Goal: Transaction & Acquisition: Purchase product/service

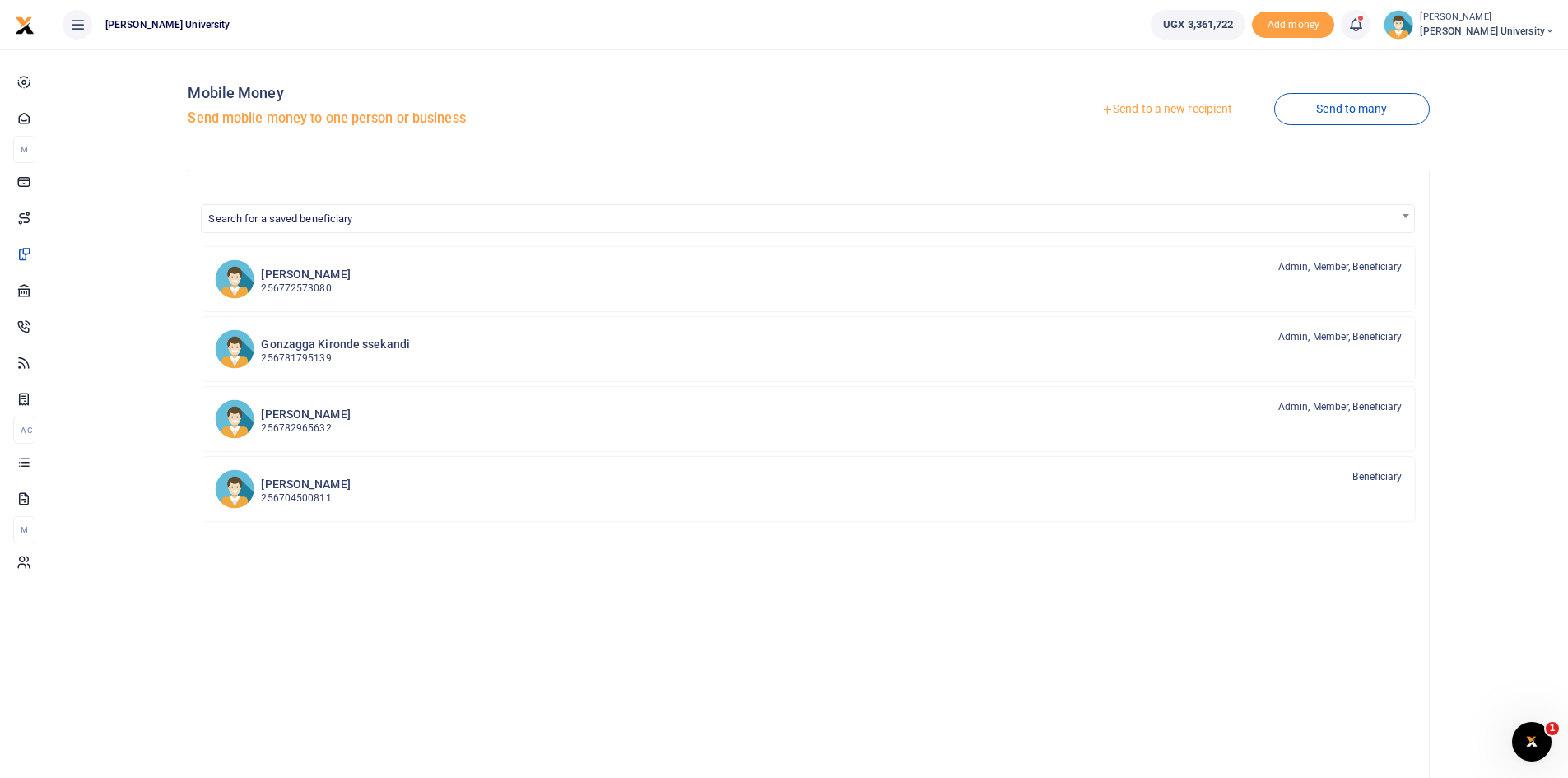
click at [1131, 110] on link "Send to a new recipient" at bounding box center [1167, 109] width 215 height 29
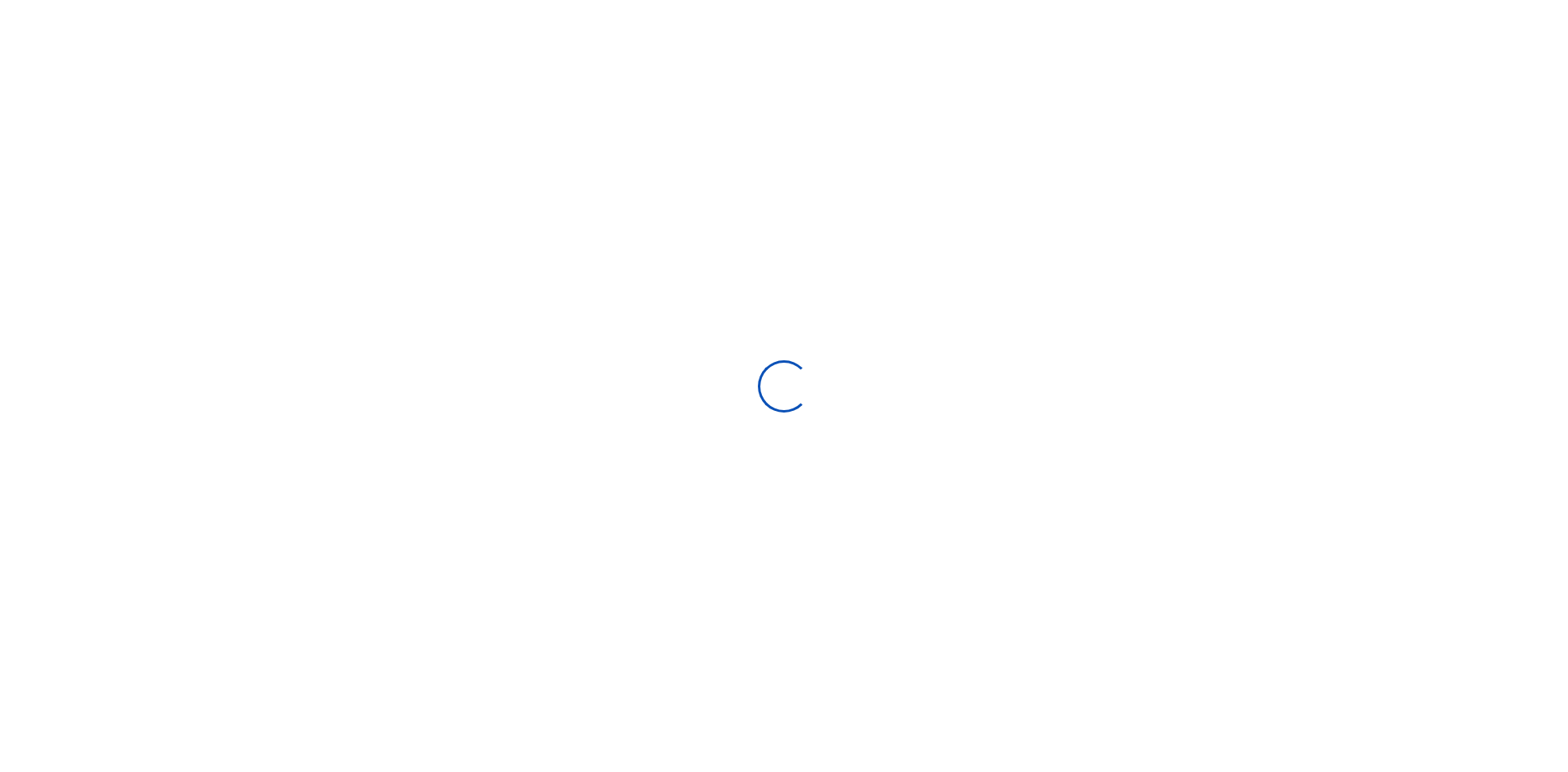
select select "Loading bundles"
select select
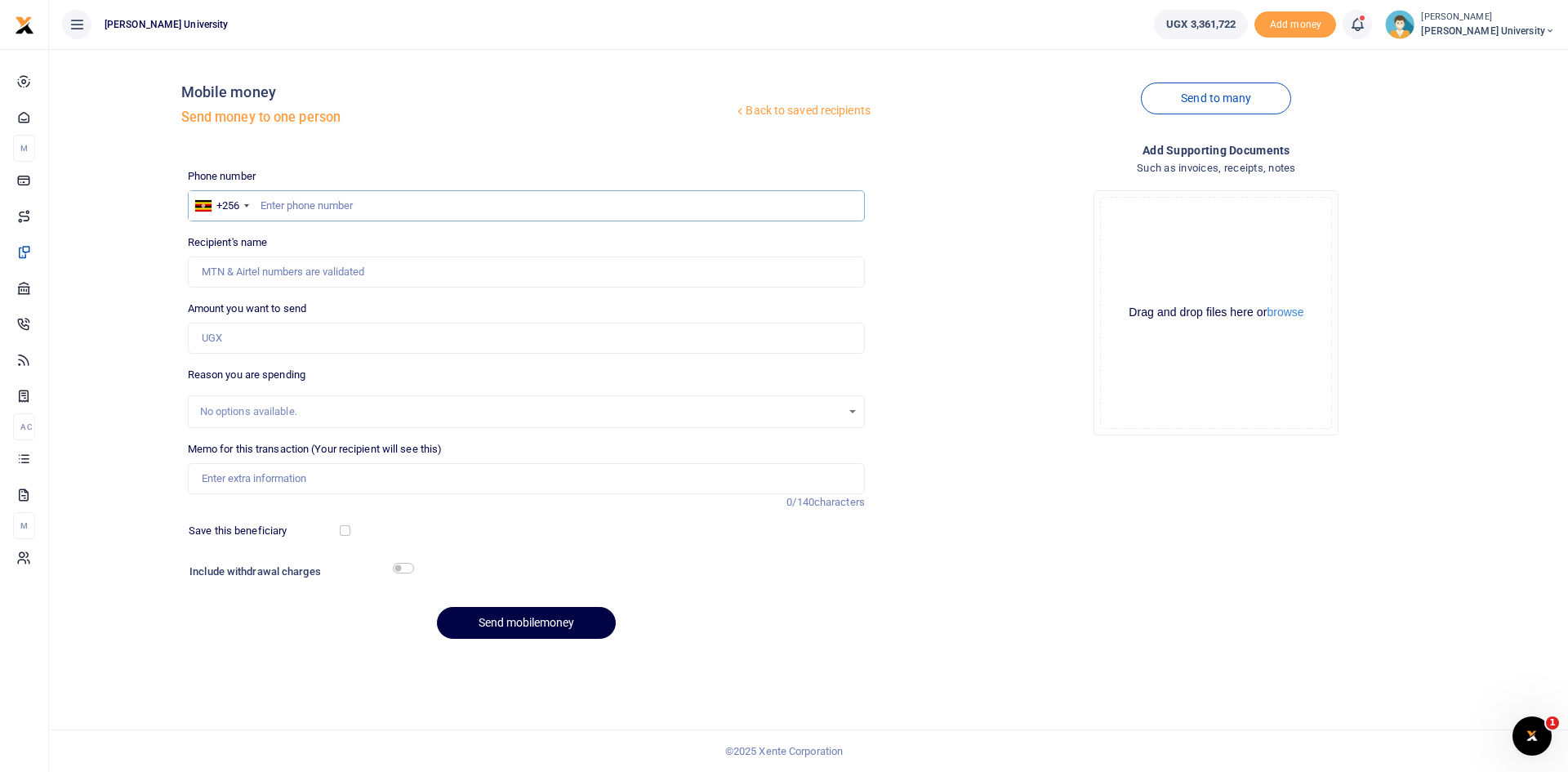
click at [267, 208] on input "text" at bounding box center [526, 205] width 678 height 31
click at [267, 204] on input "text" at bounding box center [526, 205] width 678 height 31
type input "0789445497"
type input "Paphra Mugisha"
type input "0789445497"
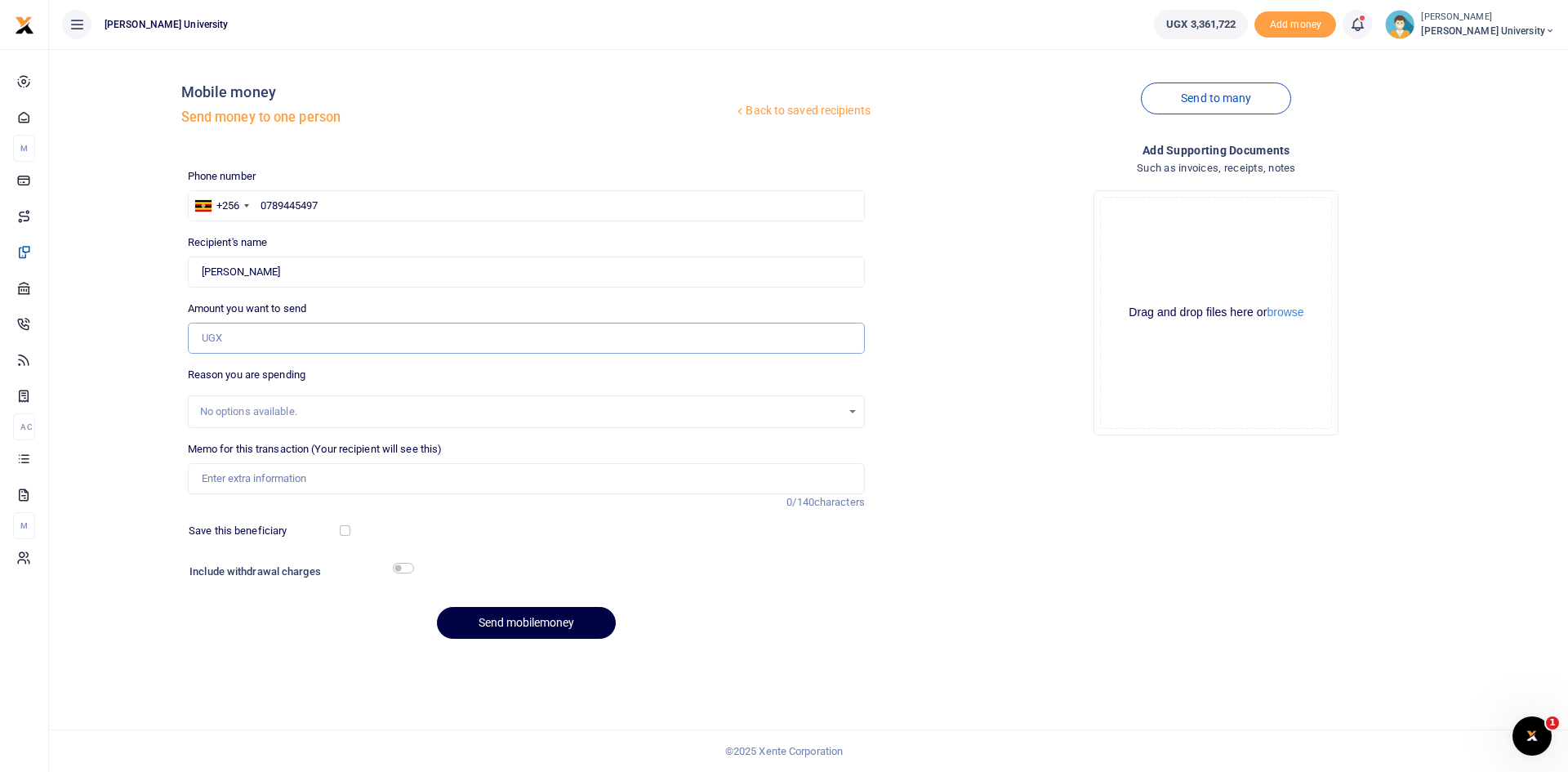
click at [218, 341] on input "Amount you want to send" at bounding box center [526, 338] width 678 height 31
type input "96,000"
click at [227, 469] on input "Memo for this transaction (Your recipient will see this)" at bounding box center [526, 478] width 678 height 31
type input "Desk paper organizer Pencil and pen holder for Admissions and Notice board for …"
click at [407, 568] on input "checkbox" at bounding box center [403, 569] width 21 height 11
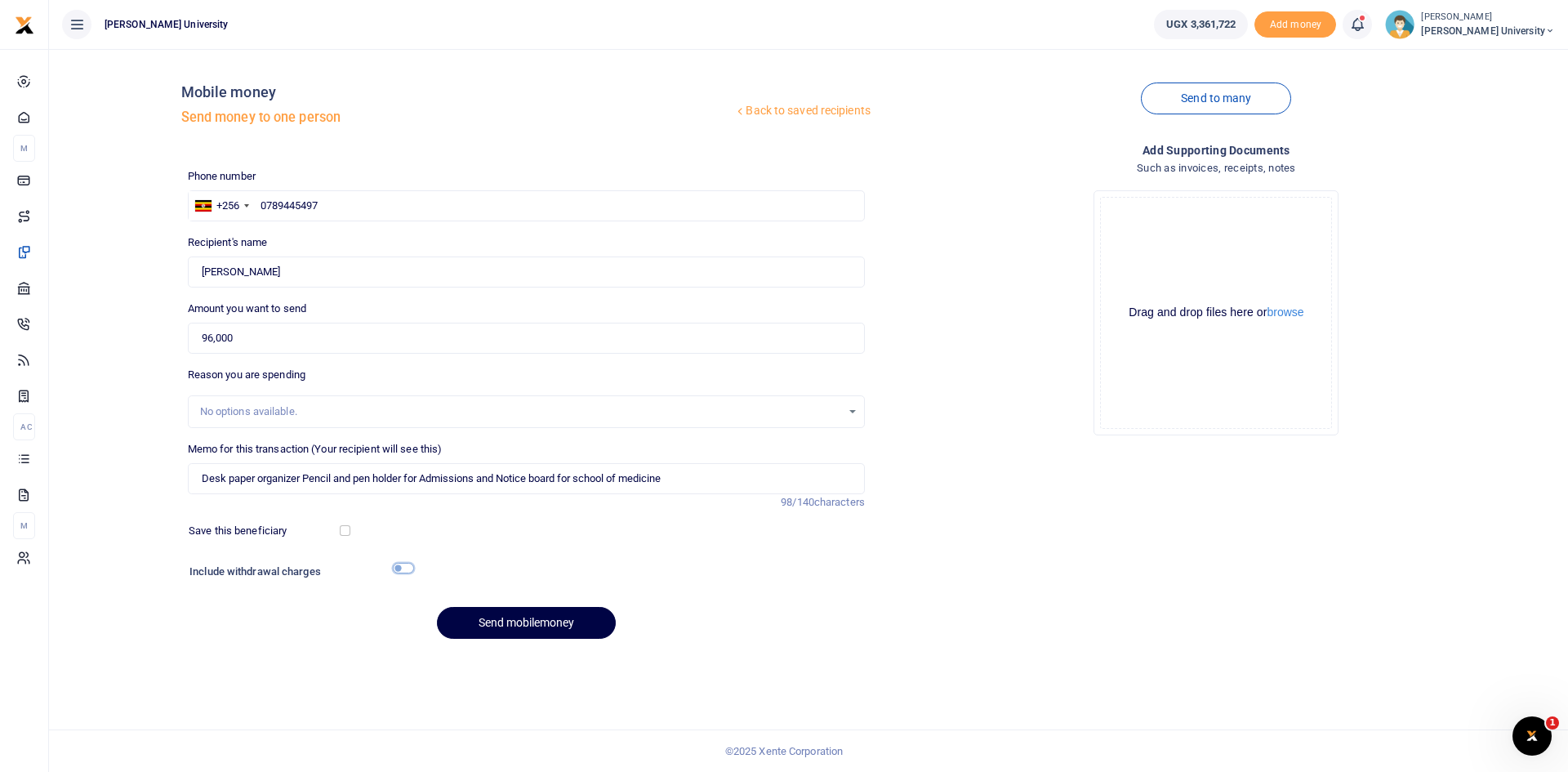
checkbox input "true"
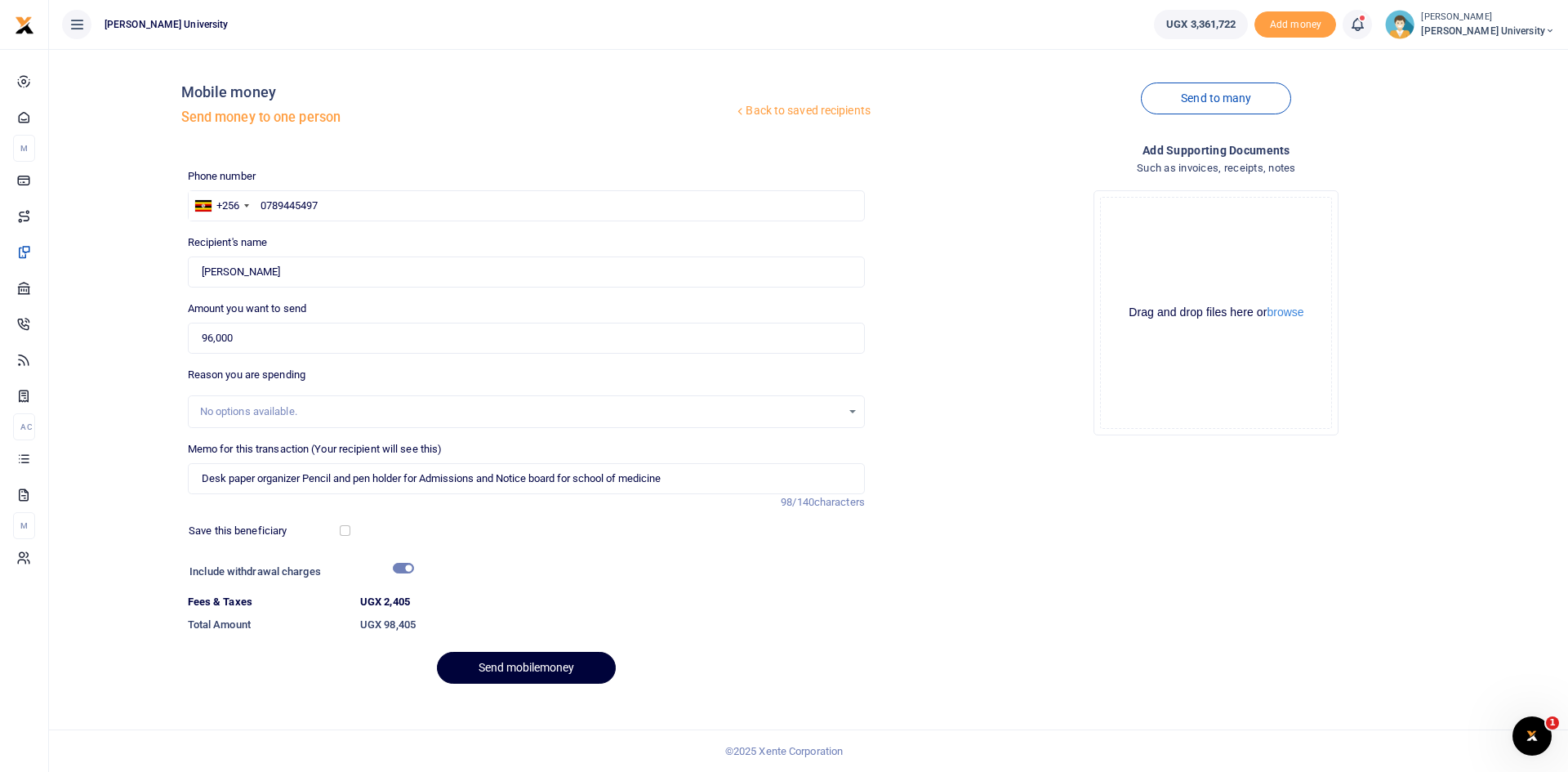
click at [547, 665] on button "Send mobilemoney" at bounding box center [526, 668] width 179 height 32
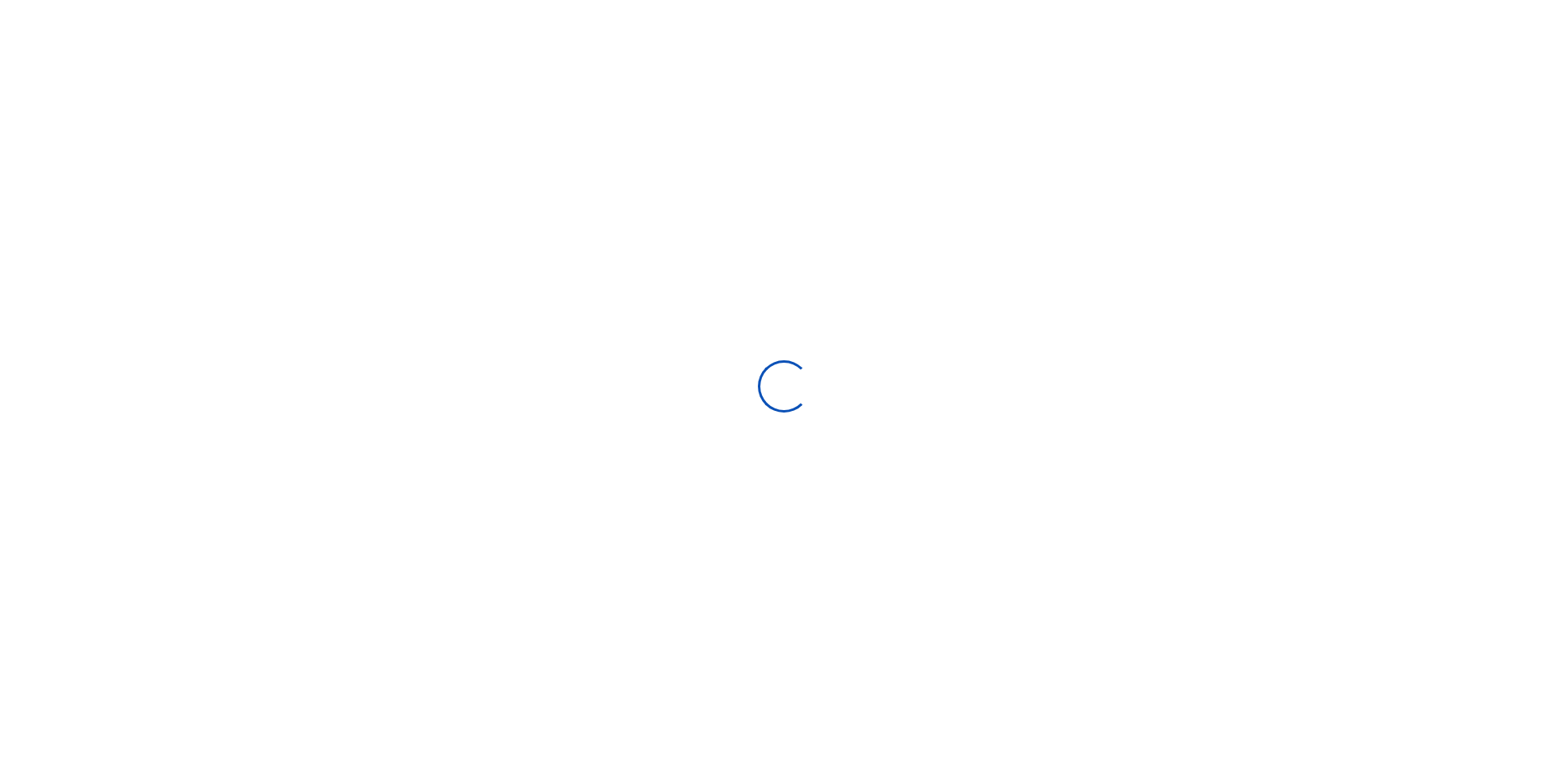
select select
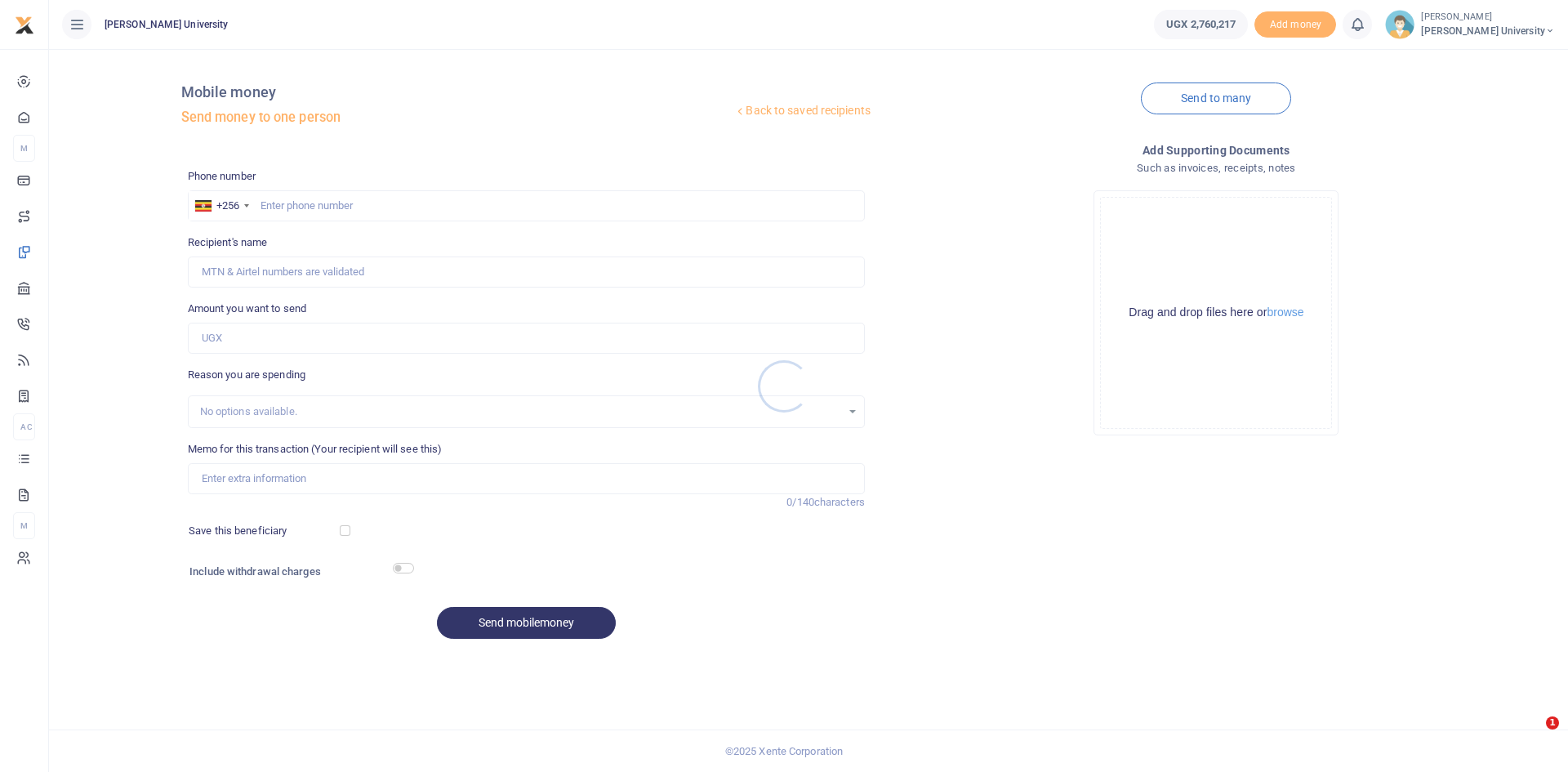
click at [282, 200] on div at bounding box center [784, 386] width 1568 height 772
click at [289, 204] on input "text" at bounding box center [526, 205] width 678 height 31
type input "0782965632"
type input "Sylvia Okwi Christine"
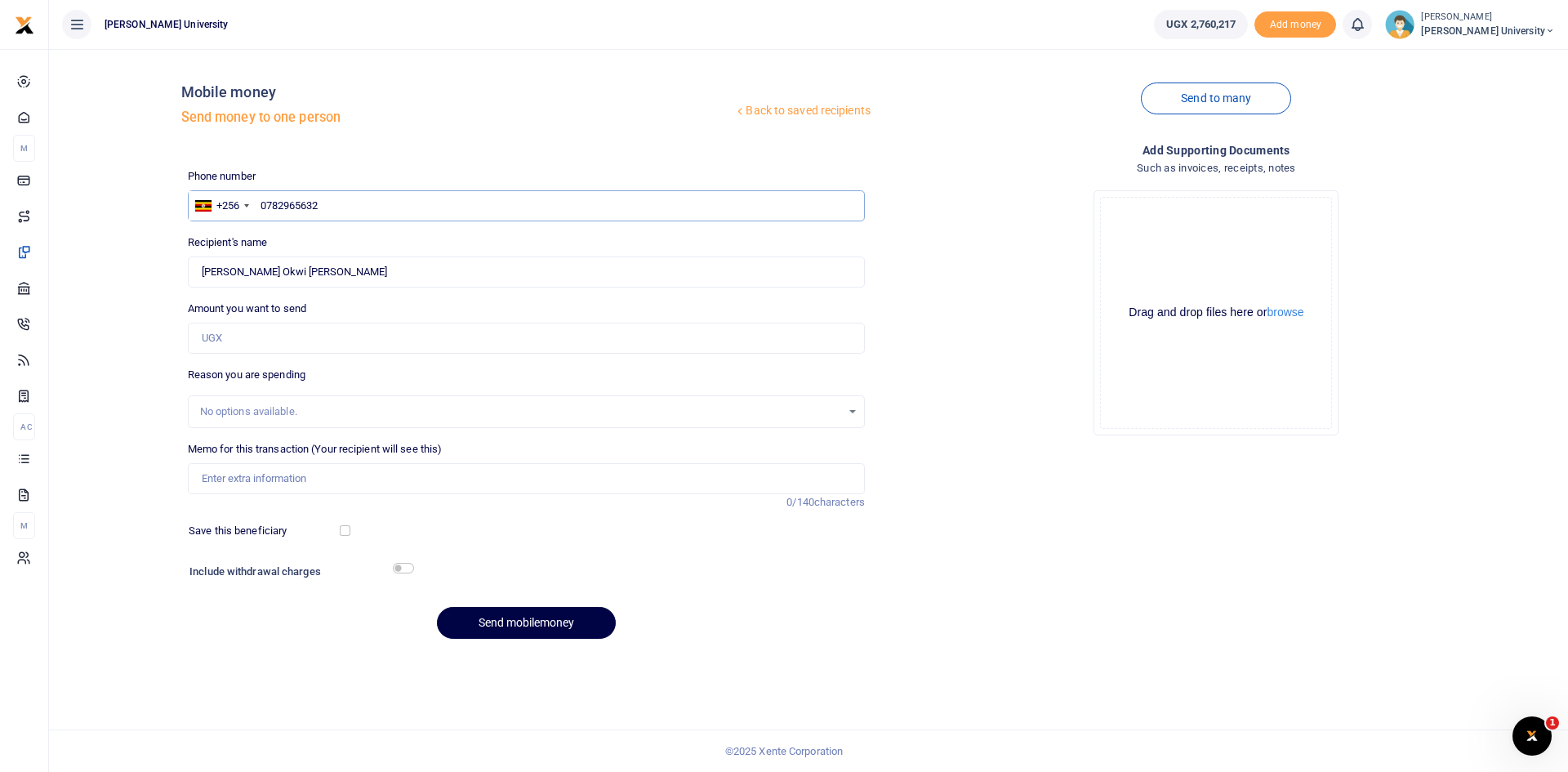
type input "0782965632"
click at [233, 341] on input "Amount you want to send" at bounding box center [526, 338] width 678 height 31
type input "17,500"
click at [226, 478] on input "Memo for this transaction (Your recipient will see this)" at bounding box center [526, 478] width 678 height 31
type input "Refund to Sylvia for the purchase of a gift box for Admissions farewell gift"
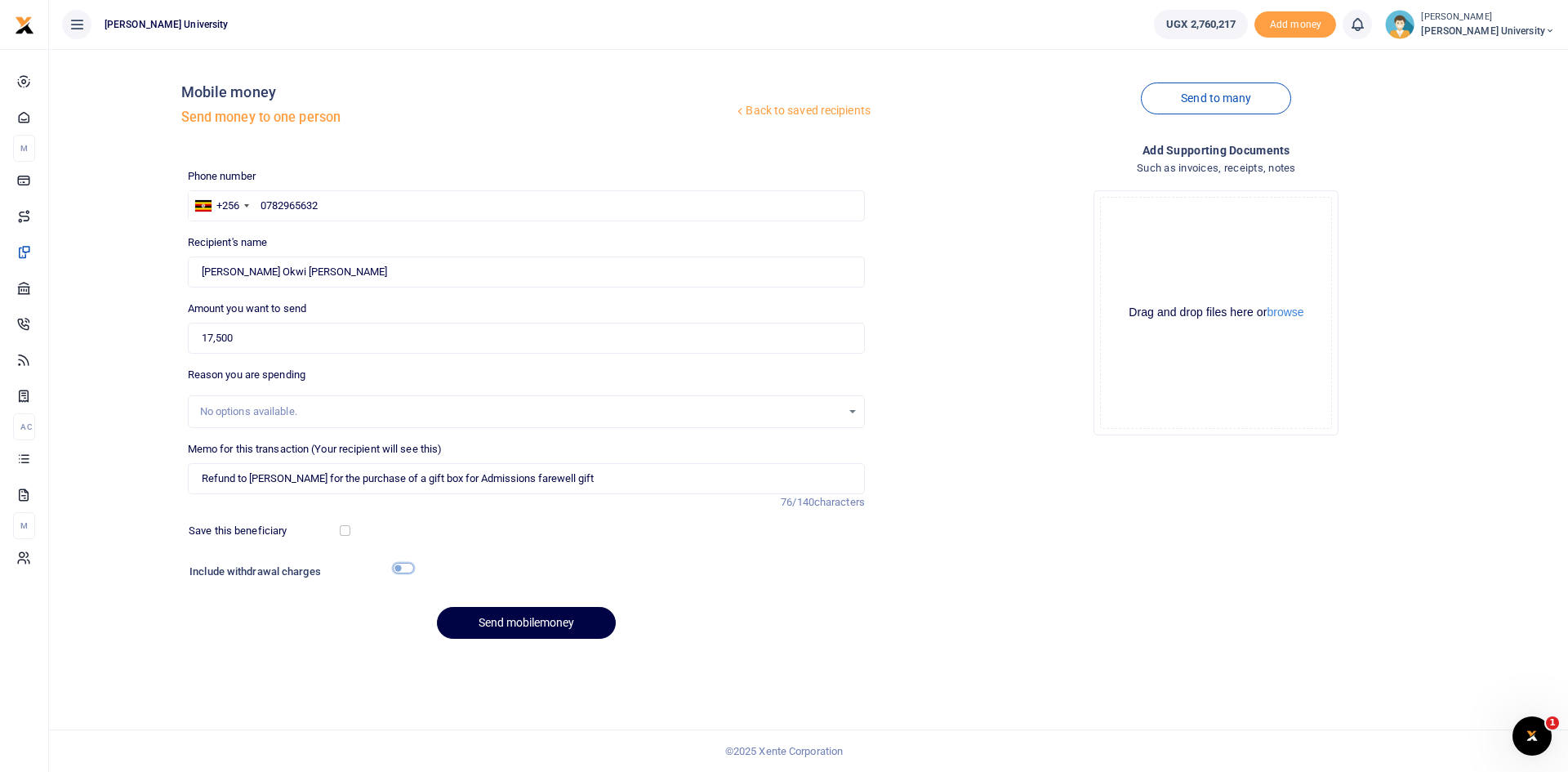
click at [407, 570] on input "checkbox" at bounding box center [403, 569] width 21 height 11
checkbox input "true"
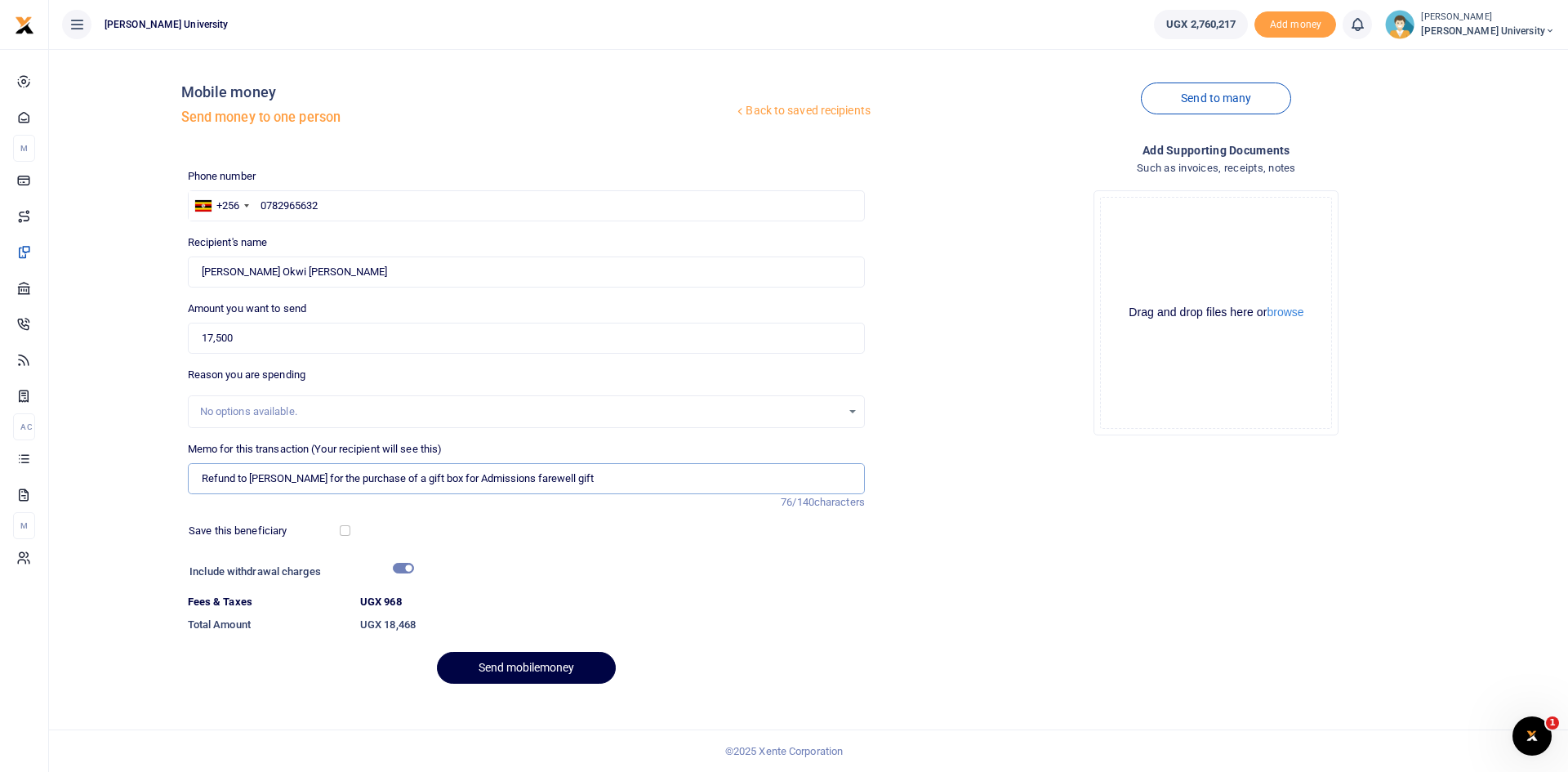
click at [554, 480] on input "Refund to Sylvia for the purchase of a gift box for Admissions farewell gift" at bounding box center [526, 478] width 678 height 31
type input "Refund to Sylvia for the purchase of a gift box for Admissions farewell gift fr…"
click at [527, 669] on button "Send mobilemoney" at bounding box center [526, 668] width 179 height 32
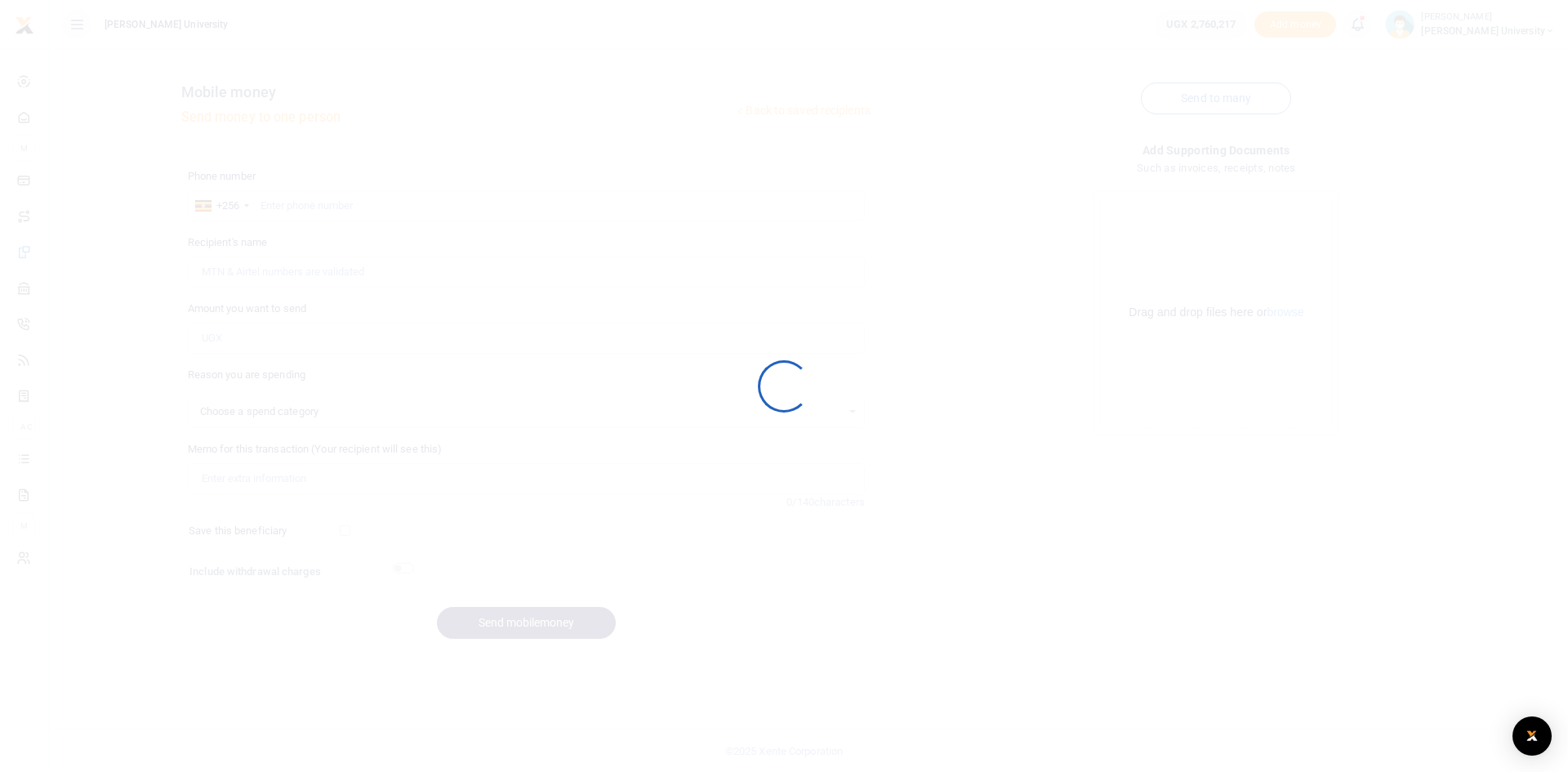
select select
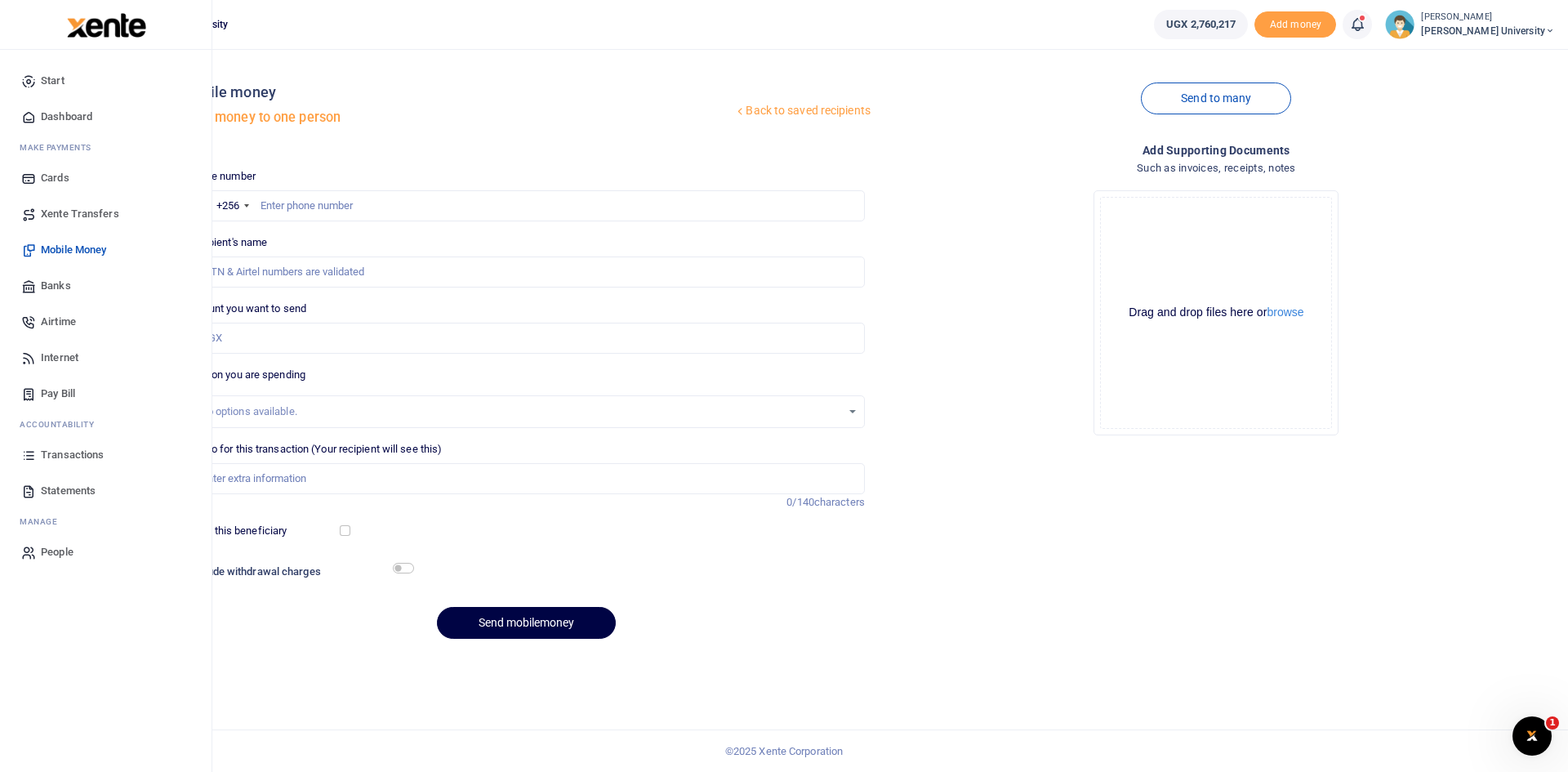
click at [74, 118] on span "Dashboard" at bounding box center [66, 116] width 51 height 17
